Goal: Transaction & Acquisition: Book appointment/travel/reservation

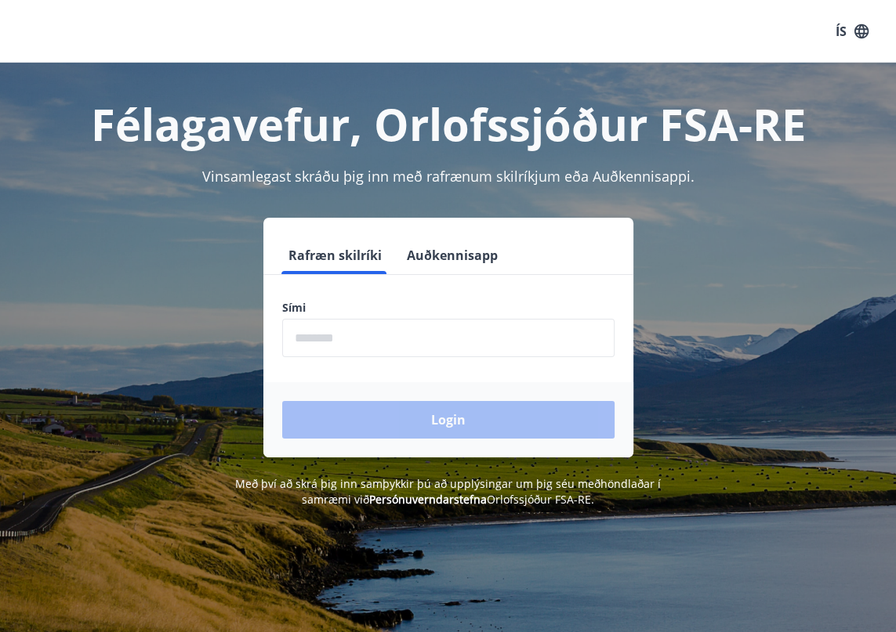
click at [356, 331] on input "phone" at bounding box center [448, 338] width 332 height 38
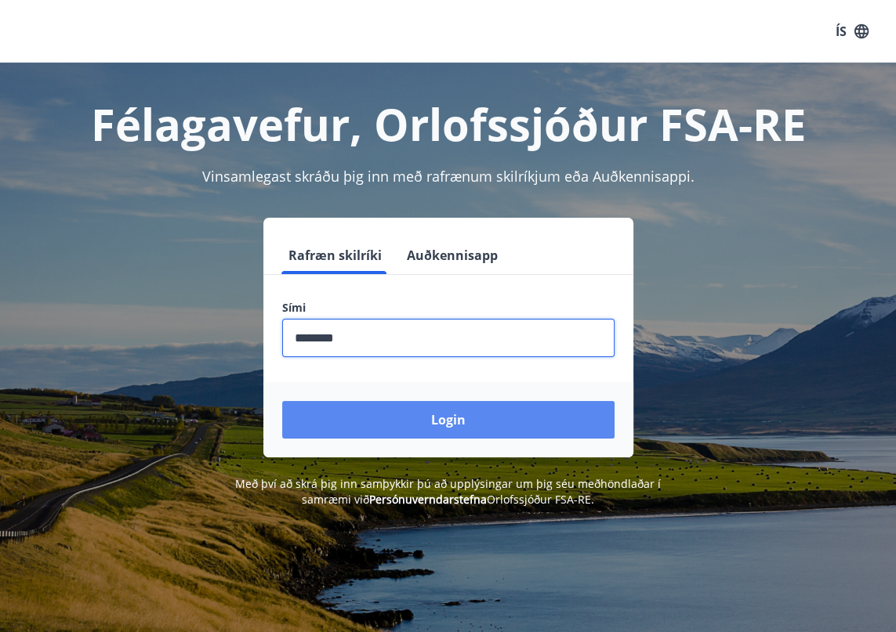
type input "********"
click at [392, 427] on button "Login" at bounding box center [448, 420] width 332 height 38
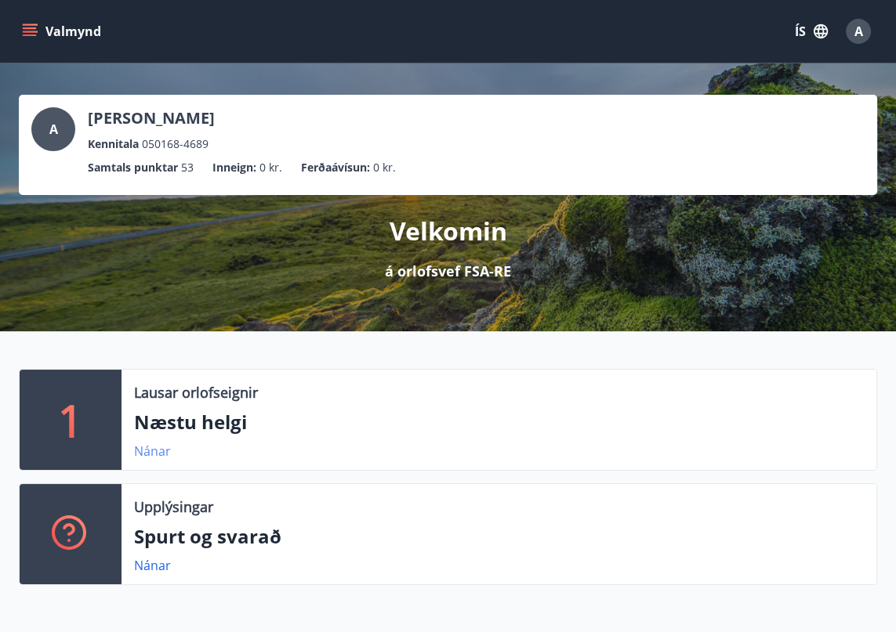
click at [154, 451] on link "Nánar" at bounding box center [152, 451] width 37 height 17
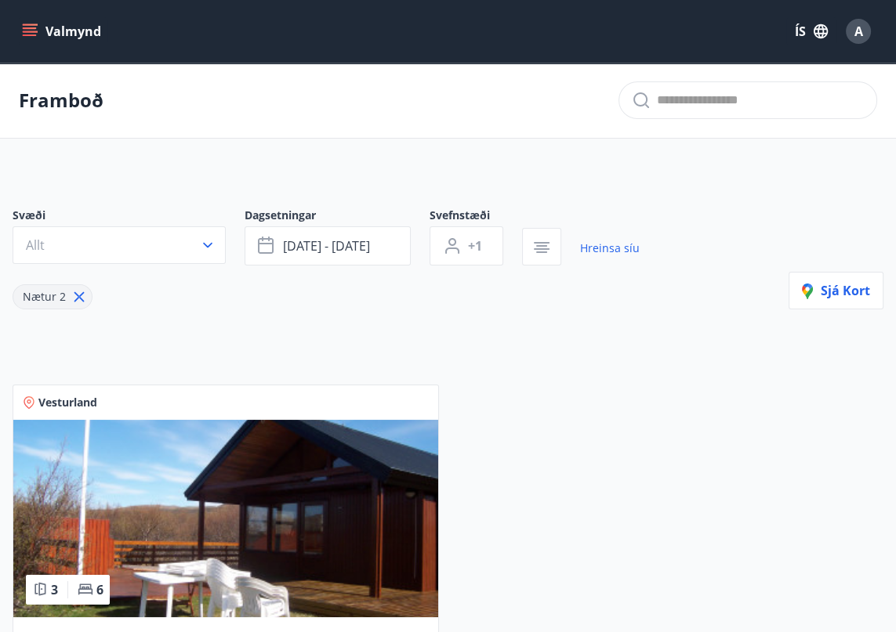
click at [24, 24] on icon "menu" at bounding box center [30, 32] width 16 height 16
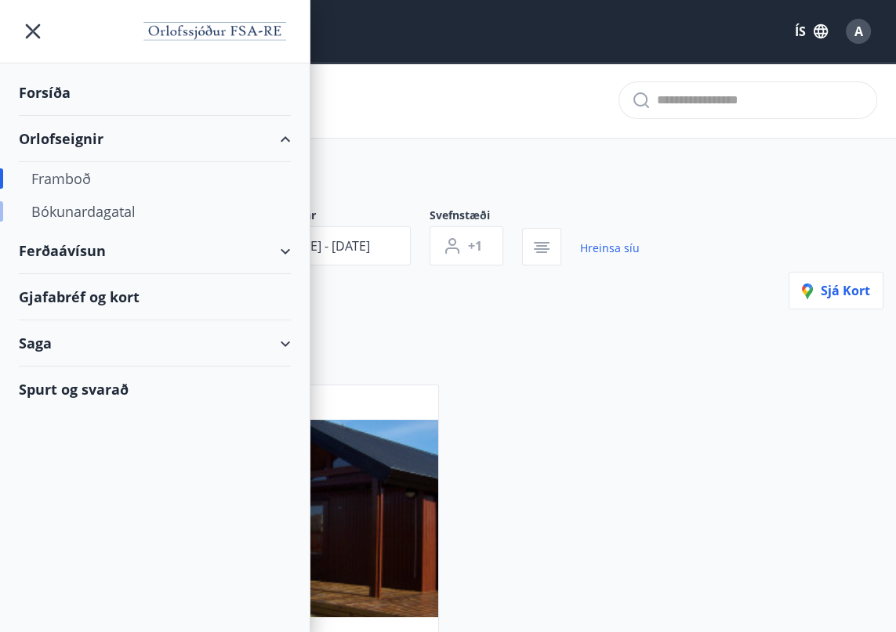
click at [72, 215] on div "Bókunardagatal" at bounding box center [154, 211] width 247 height 33
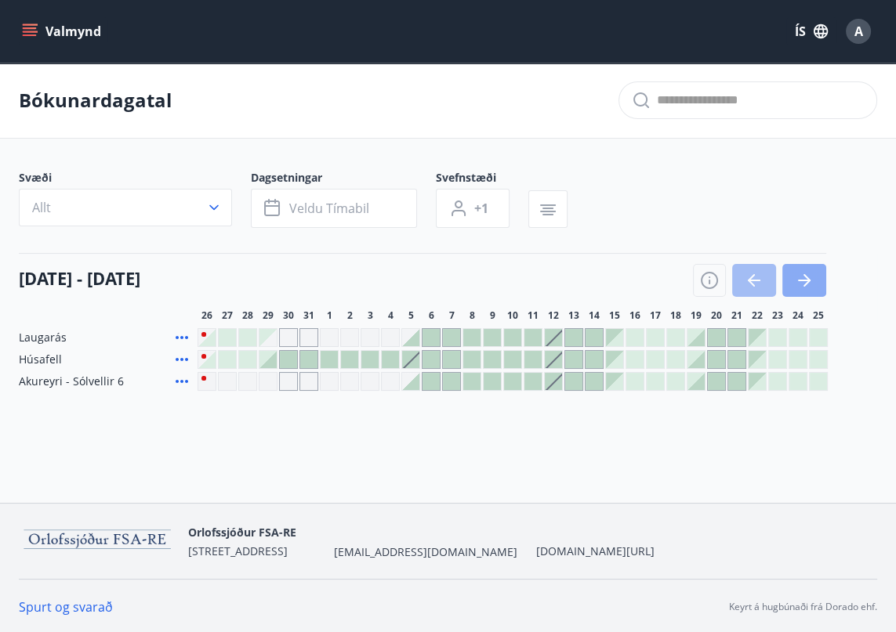
click at [806, 277] on icon "button" at bounding box center [804, 280] width 19 height 19
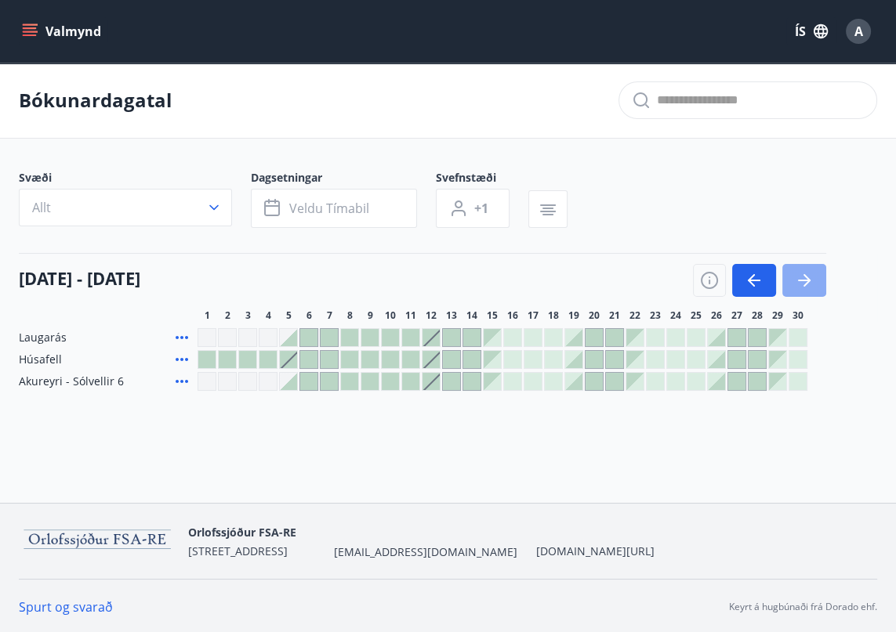
click at [806, 277] on icon "button" at bounding box center [804, 280] width 19 height 19
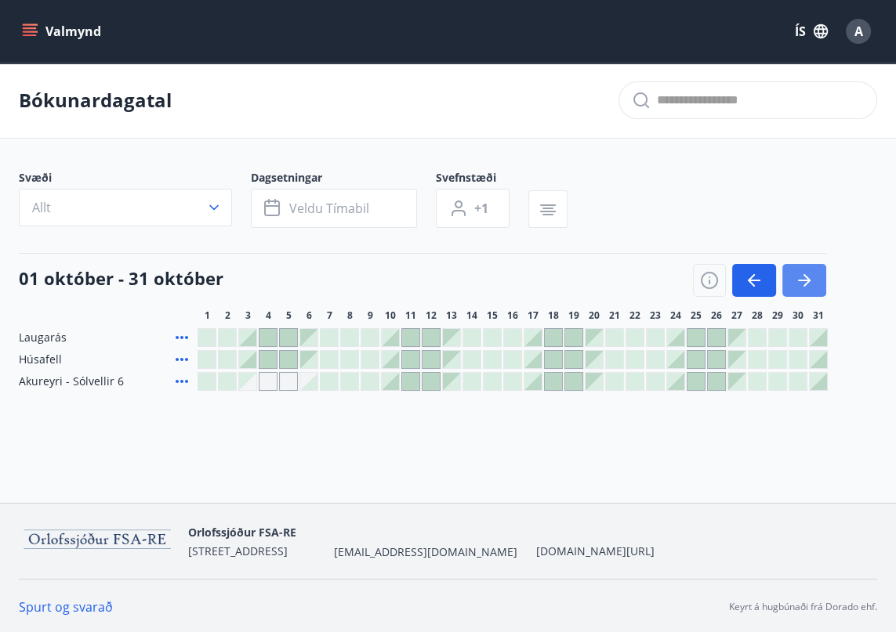
click at [806, 281] on icon "button" at bounding box center [804, 280] width 19 height 19
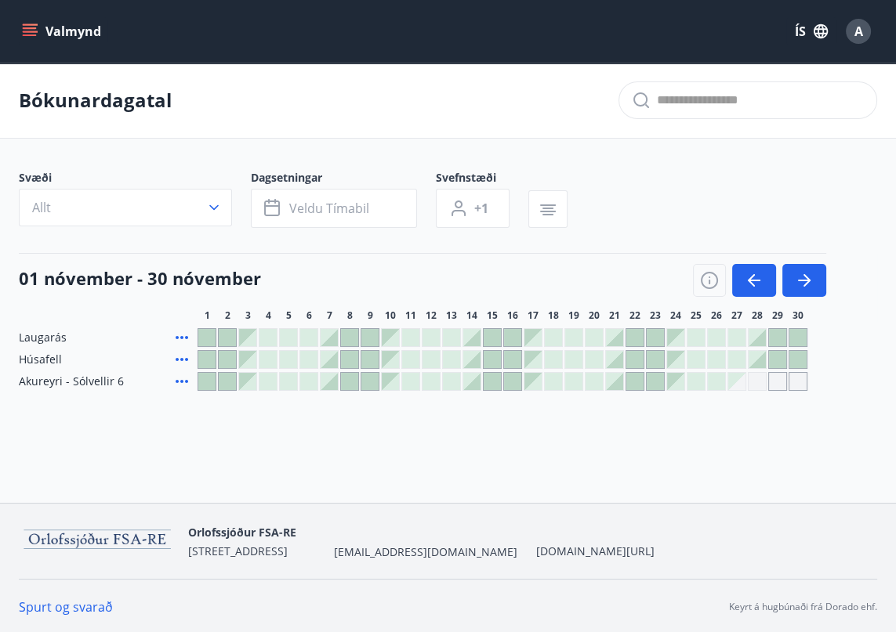
click at [469, 379] on div at bounding box center [471, 381] width 17 height 17
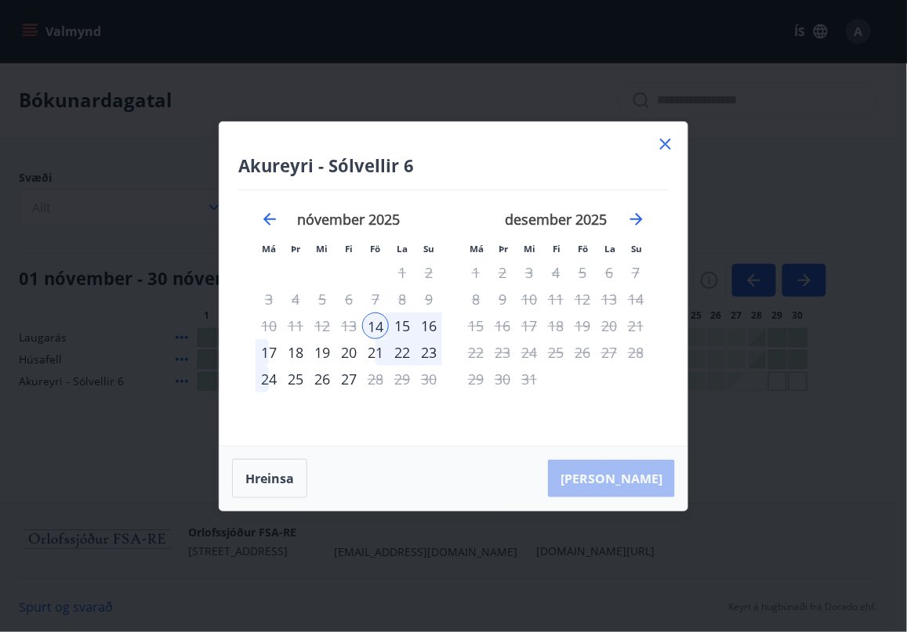
click at [270, 351] on div "17" at bounding box center [268, 352] width 27 height 27
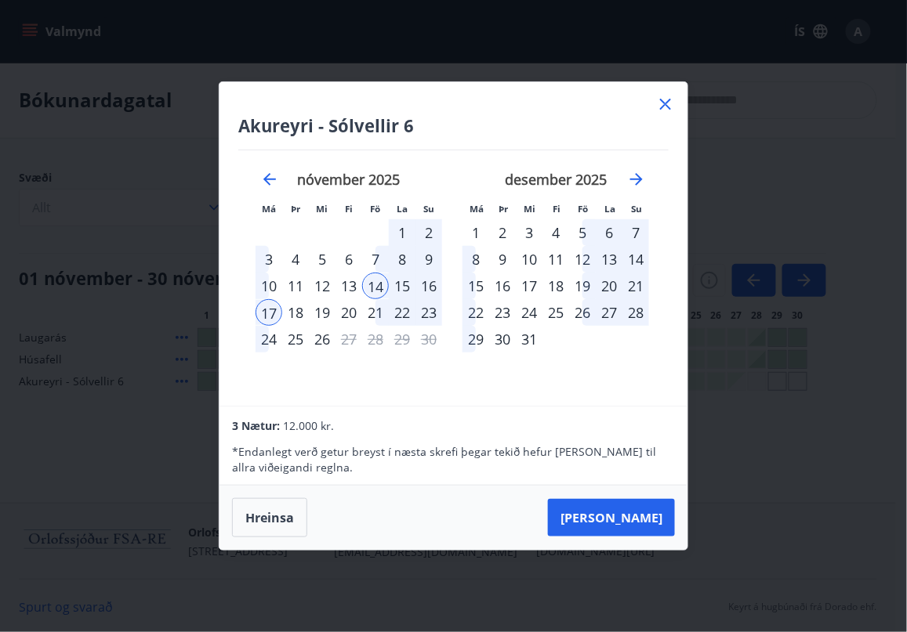
click at [621, 519] on button "[PERSON_NAME]" at bounding box center [611, 518] width 127 height 38
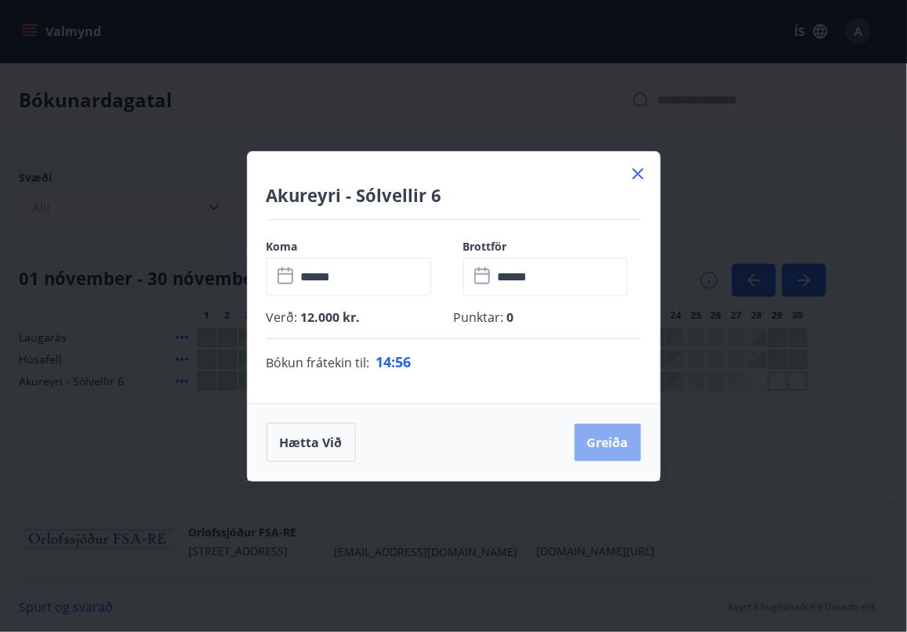
click at [606, 447] on button "Greiða" at bounding box center [607, 443] width 67 height 38
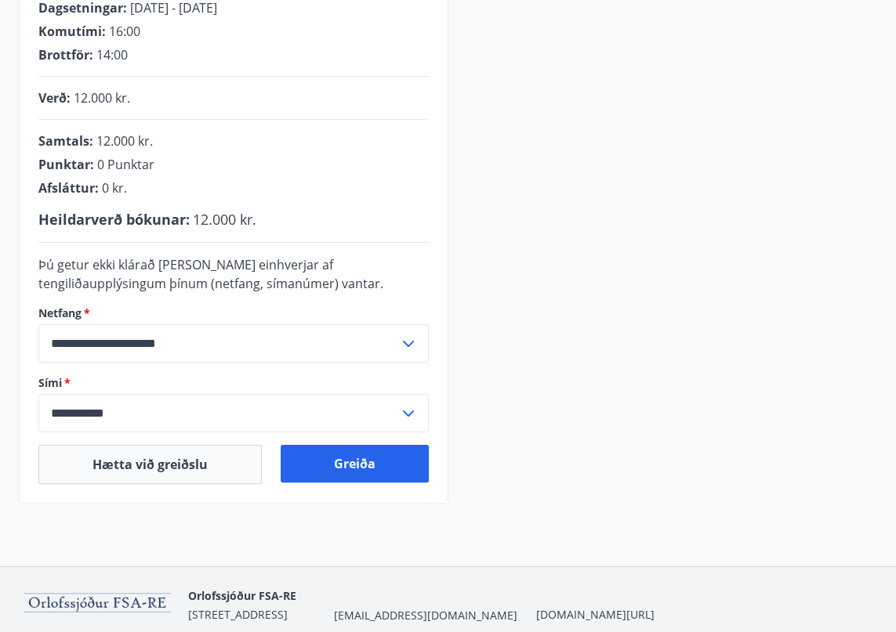
scroll to position [381, 0]
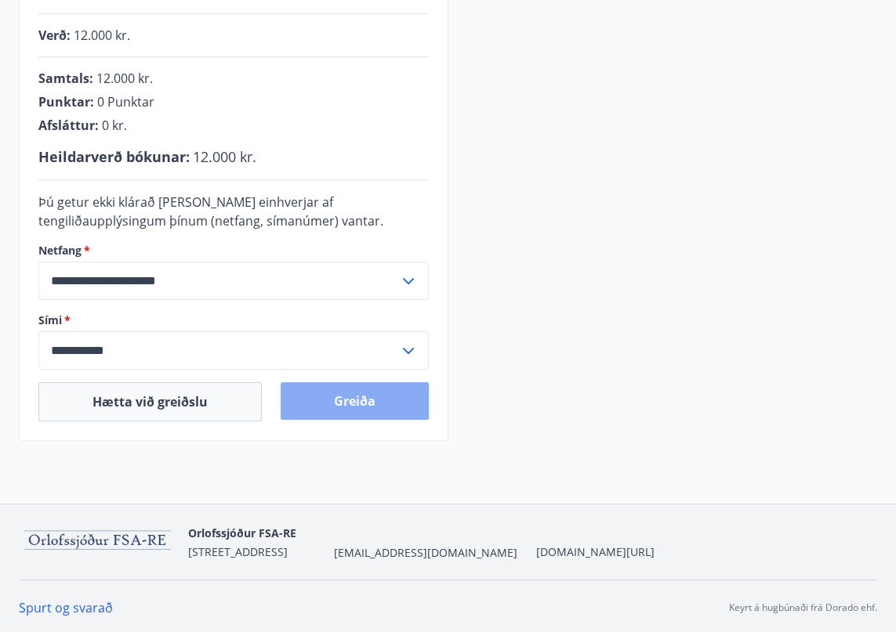
click at [335, 396] on button "Greiða" at bounding box center [355, 401] width 148 height 38
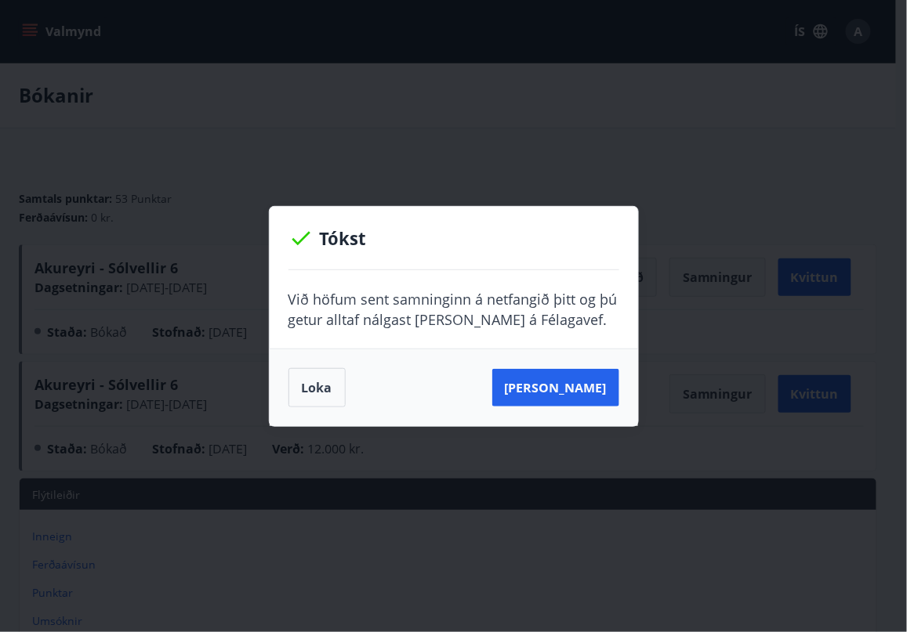
click at [323, 379] on button "Loka" at bounding box center [316, 387] width 57 height 39
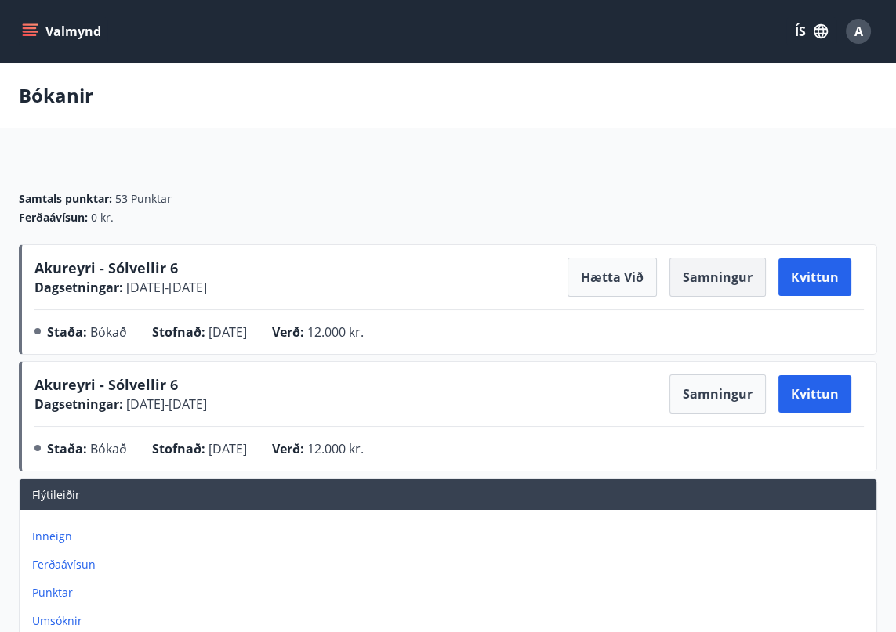
click at [728, 283] on button "Samningur" at bounding box center [717, 277] width 96 height 39
